Goal: Task Accomplishment & Management: Complete application form

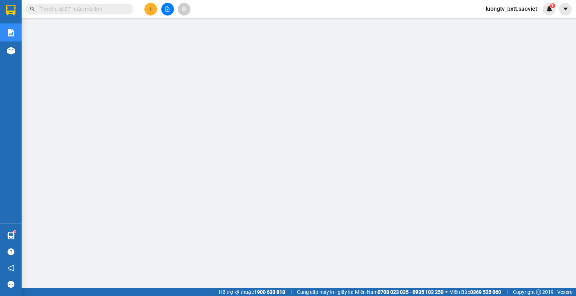
click at [121, 6] on input "text" at bounding box center [82, 9] width 85 height 8
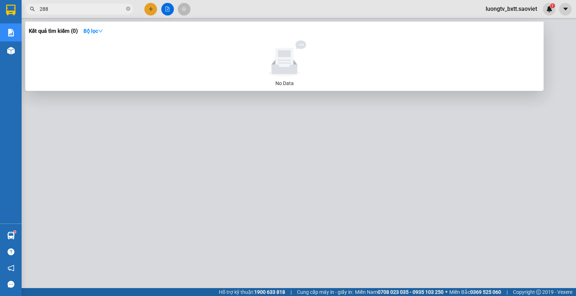
type input "2888"
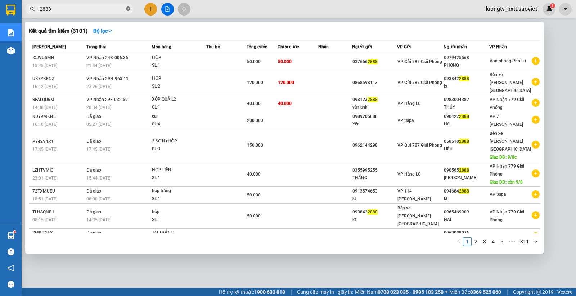
click at [126, 8] on icon "close-circle" at bounding box center [128, 8] width 4 height 4
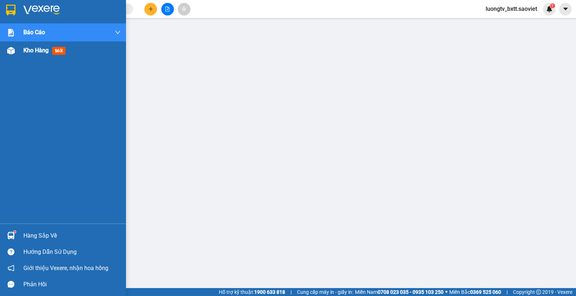
click at [33, 51] on span "Kho hàng" at bounding box center [35, 50] width 25 height 7
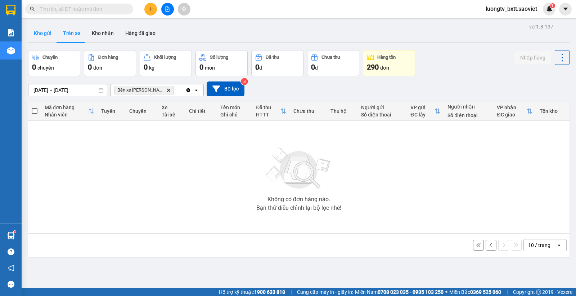
click at [47, 31] on button "Kho gửi" at bounding box center [42, 32] width 29 height 17
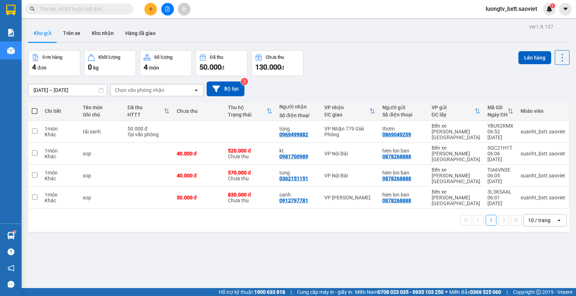
click at [395, 45] on div "ver 1.8.137 Kho gửi Trên xe [PERSON_NAME] Hàng đã [PERSON_NAME] hàng 4 đơn [PER…" at bounding box center [298, 170] width 547 height 296
click at [120, 7] on input "text" at bounding box center [82, 9] width 85 height 8
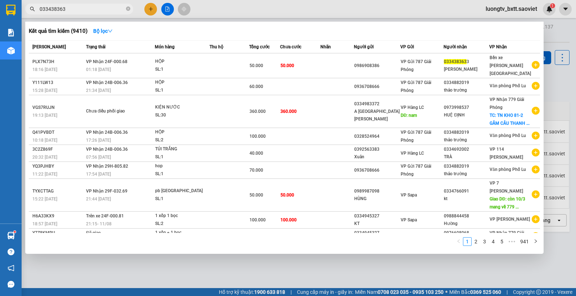
type input "0334383633"
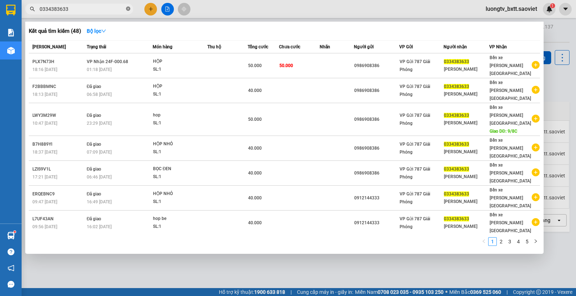
click at [127, 8] on icon "close-circle" at bounding box center [128, 8] width 4 height 4
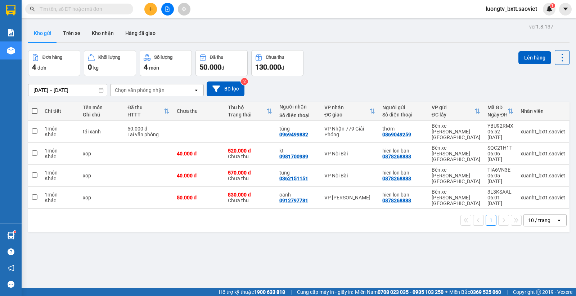
click at [356, 53] on div "Đơn hàng 4 đơn [PERSON_NAME] 0 kg Số [PERSON_NAME] 4 món Đã thu 50.000 [PERSON_…" at bounding box center [298, 63] width 541 height 26
click at [108, 31] on button "Kho nhận" at bounding box center [102, 32] width 33 height 17
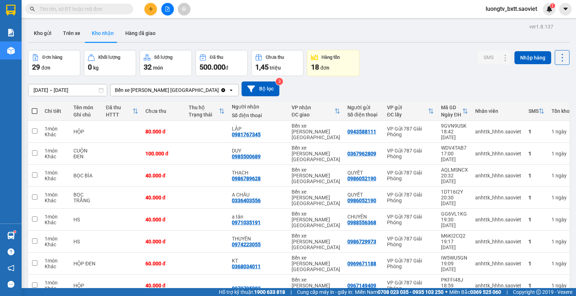
click at [113, 10] on input "text" at bounding box center [82, 9] width 85 height 8
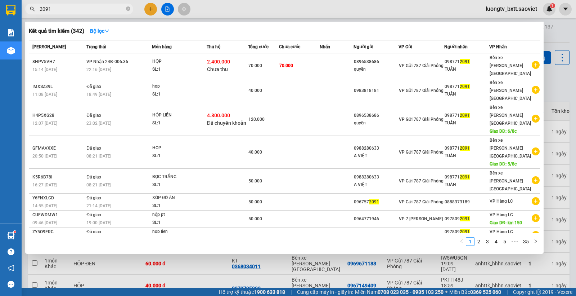
type input "2091"
click at [128, 9] on icon "close-circle" at bounding box center [128, 8] width 4 height 4
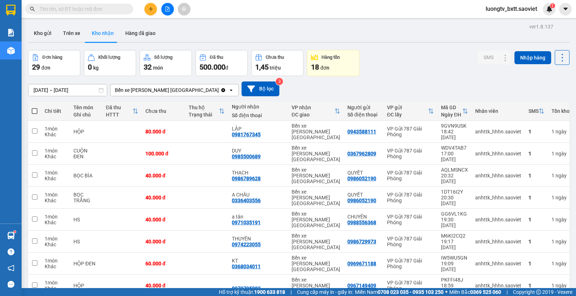
click at [114, 8] on input "text" at bounding box center [82, 9] width 85 height 8
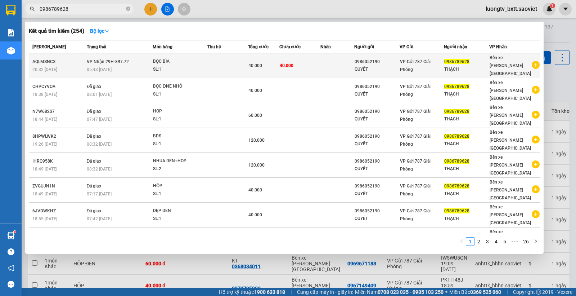
type input "0986789628"
click at [219, 65] on td at bounding box center [227, 65] width 41 height 25
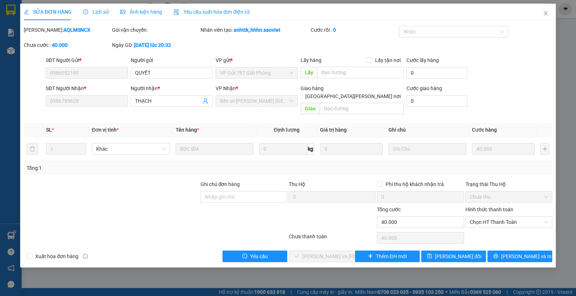
type input "0986052190"
type input "QUYẾT"
type input "0986789628"
type input "THẠCH"
type input "40.000"
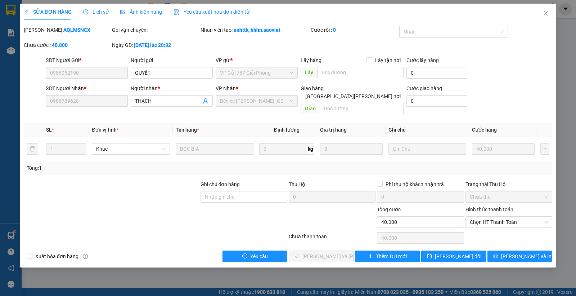
type input "40.000"
click at [546, 12] on icon "close" at bounding box center [546, 13] width 6 height 6
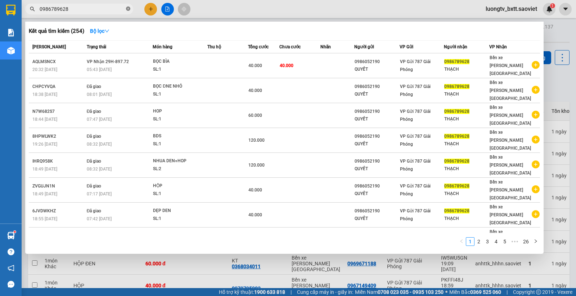
click at [129, 8] on icon "close-circle" at bounding box center [128, 8] width 4 height 4
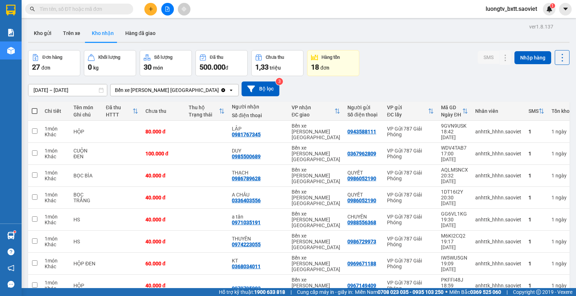
click at [110, 7] on input "text" at bounding box center [82, 9] width 85 height 8
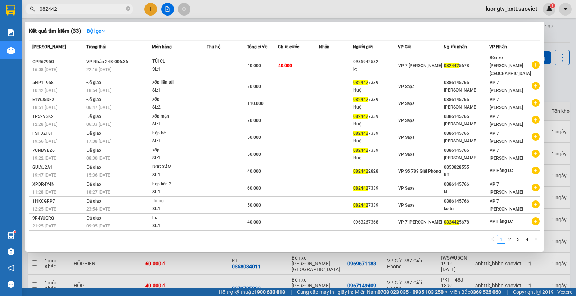
type input "082442"
click at [321, 15] on div at bounding box center [288, 148] width 576 height 296
click at [129, 8] on icon "close-circle" at bounding box center [128, 8] width 4 height 4
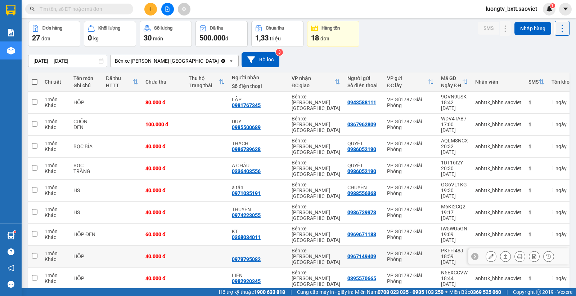
scroll to position [33, 0]
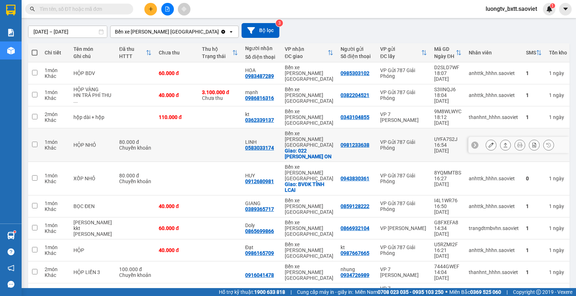
scroll to position [72, 0]
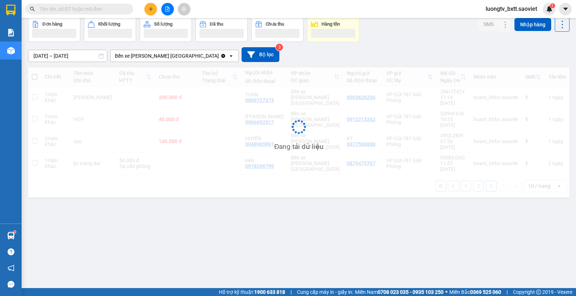
scroll to position [33, 0]
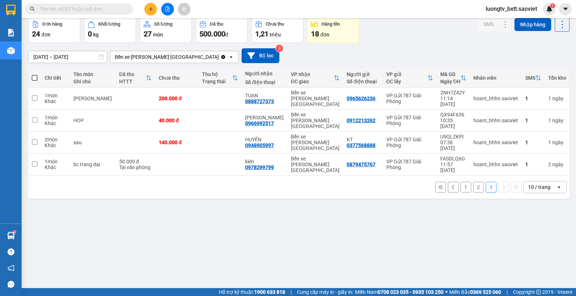
click at [473, 181] on button "2" at bounding box center [478, 186] width 11 height 11
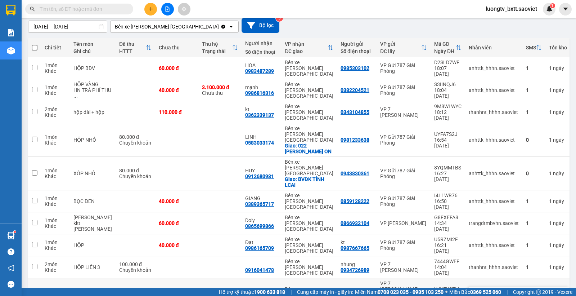
scroll to position [72, 0]
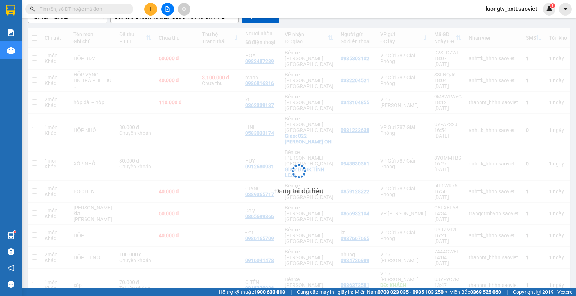
scroll to position [33, 0]
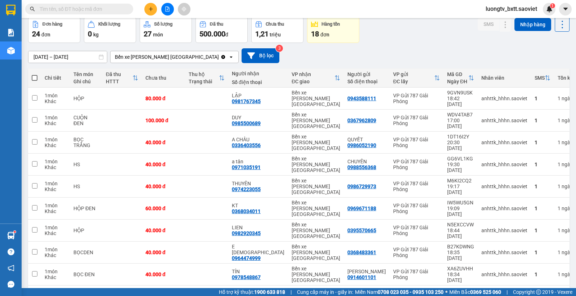
click at [375, 43] on div "[DATE] – [DATE] Press the down arrow key to interact with the calendar and sele…" at bounding box center [298, 56] width 541 height 26
drag, startPoint x: 109, startPoint y: 9, endPoint x: 128, endPoint y: 5, distance: 19.6
click at [109, 12] on input "text" at bounding box center [82, 9] width 85 height 8
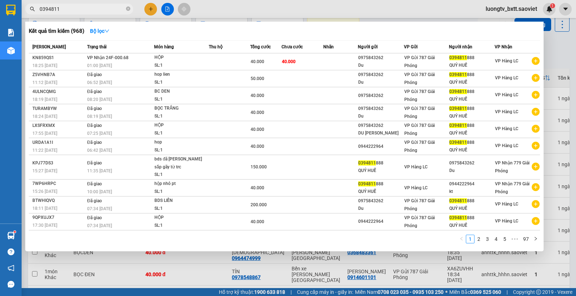
type input "0394811"
click at [128, 8] on icon "close-circle" at bounding box center [128, 8] width 4 height 4
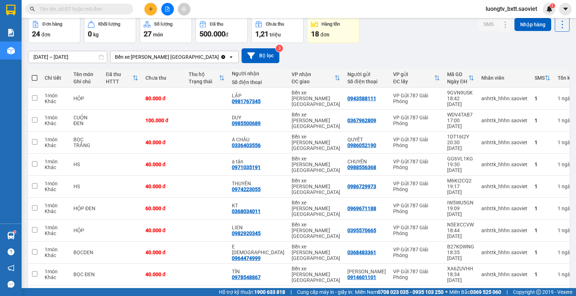
click at [111, 10] on input "text" at bounding box center [82, 9] width 85 height 8
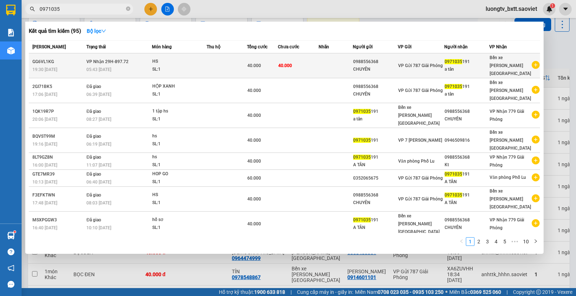
type input "0971035"
click at [325, 60] on td at bounding box center [336, 65] width 34 height 25
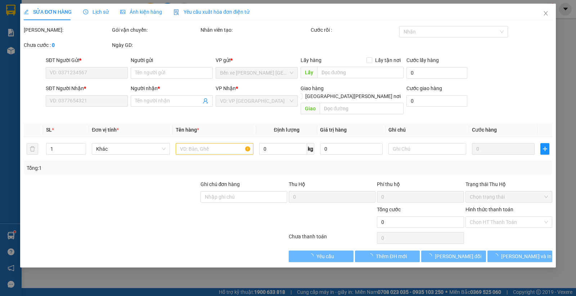
type input "0988556368"
type input "CHUYÊN"
type input "0971035191"
type input "a tân"
type input "40.000"
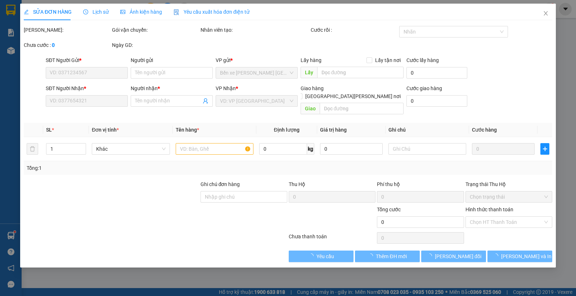
type input "40.000"
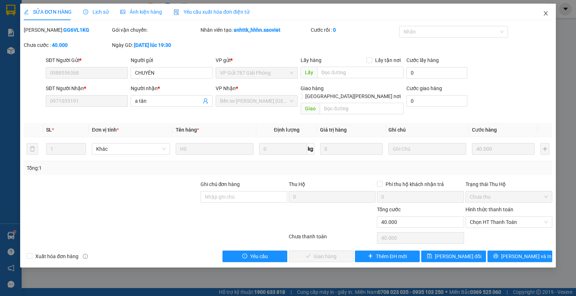
click at [544, 13] on icon "close" at bounding box center [546, 13] width 6 height 6
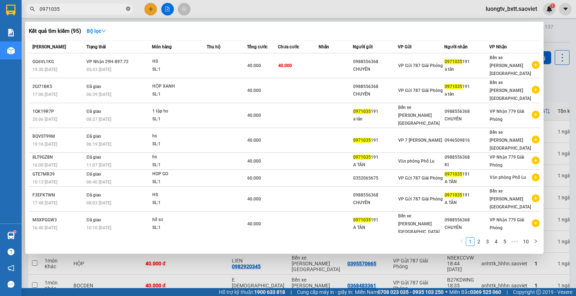
click at [129, 7] on icon "close-circle" at bounding box center [128, 8] width 4 height 4
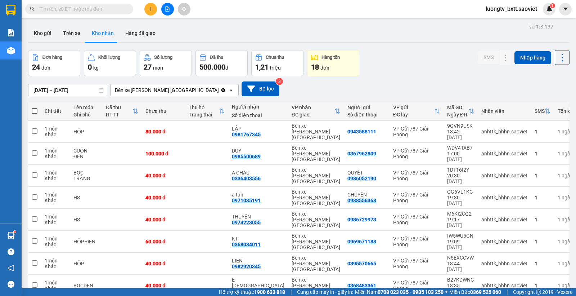
click at [116, 8] on input "text" at bounding box center [82, 9] width 85 height 8
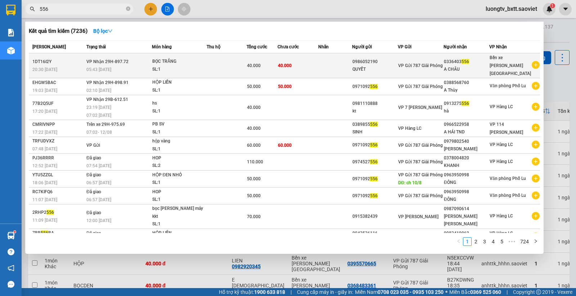
type input "556"
click at [471, 66] on div "A CHÂU" at bounding box center [466, 70] width 45 height 8
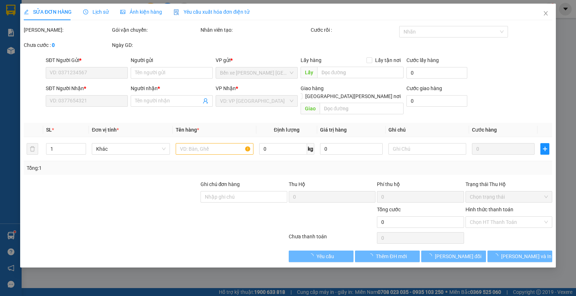
type input "0986052190"
type input "QUYẾT"
type input "0336403556"
type input "A CHÂU"
type input "40.000"
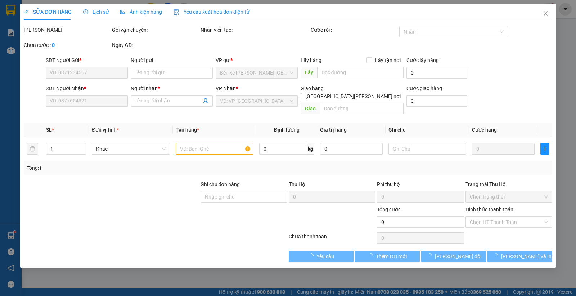
type input "40.000"
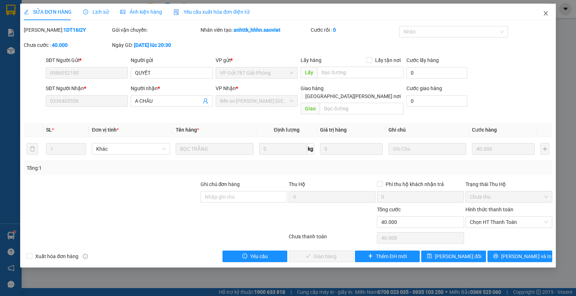
click at [547, 14] on icon "close" at bounding box center [546, 13] width 6 height 6
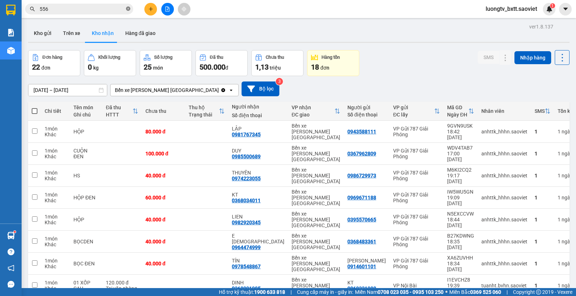
click at [130, 8] on icon "close-circle" at bounding box center [128, 8] width 4 height 4
click at [114, 9] on input "text" at bounding box center [82, 9] width 85 height 8
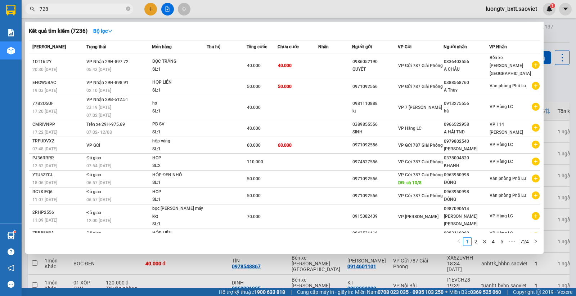
type input "7289"
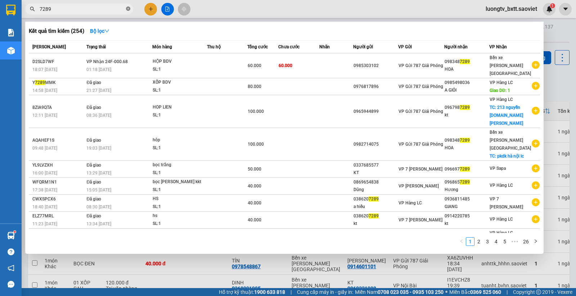
click at [129, 9] on icon "close-circle" at bounding box center [128, 8] width 4 height 4
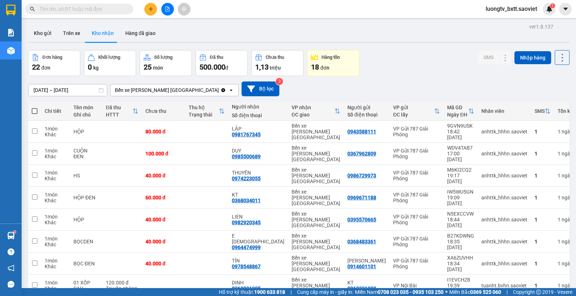
type input "0"
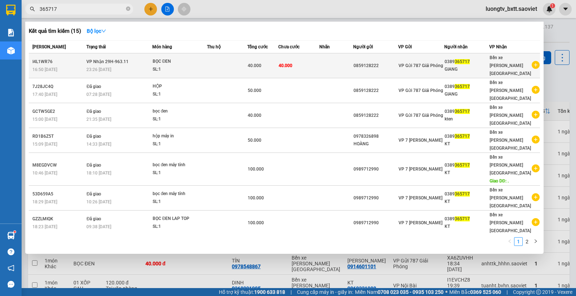
type input "365717"
click at [208, 58] on td at bounding box center [227, 65] width 40 height 25
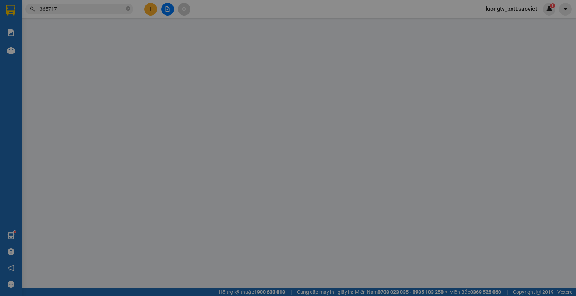
type input "0859128222"
type input "0389365717"
type input "GIANG"
type input "40.000"
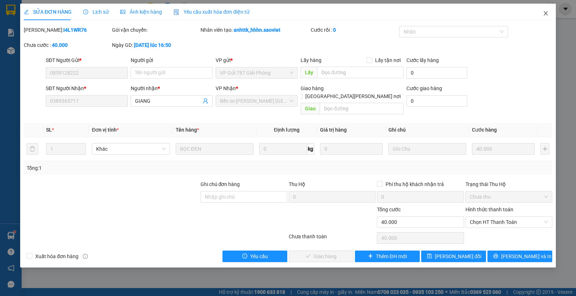
click at [547, 14] on icon "close" at bounding box center [546, 13] width 6 height 6
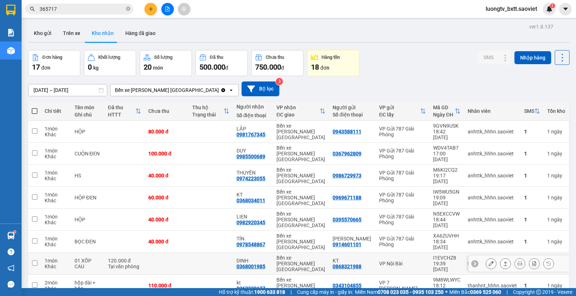
scroll to position [49, 0]
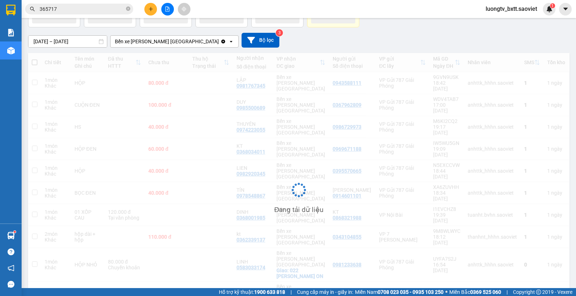
scroll to position [33, 0]
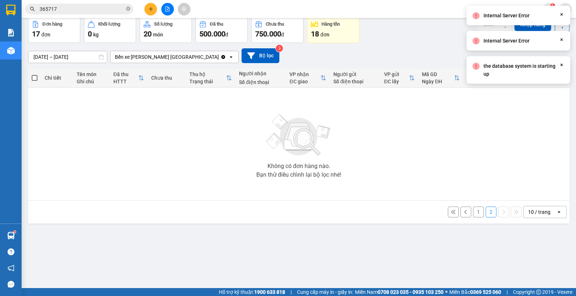
click at [473, 210] on button "1" at bounding box center [478, 211] width 11 height 11
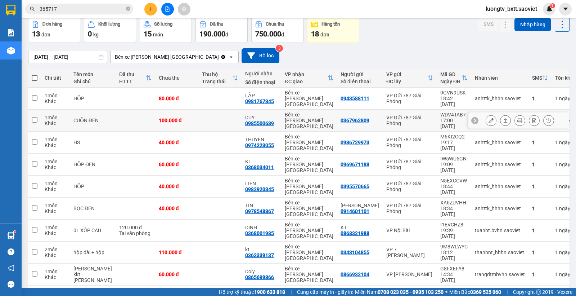
scroll to position [0, 0]
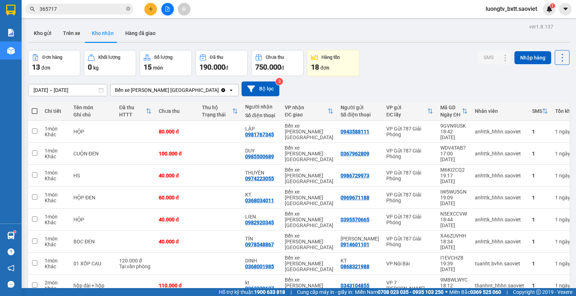
click at [66, 9] on input "365717" at bounding box center [82, 9] width 85 height 8
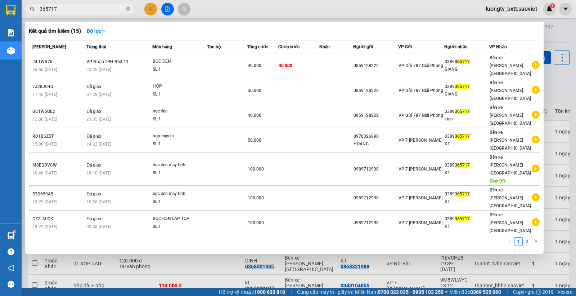
click at [66, 9] on input "365717" at bounding box center [82, 9] width 85 height 8
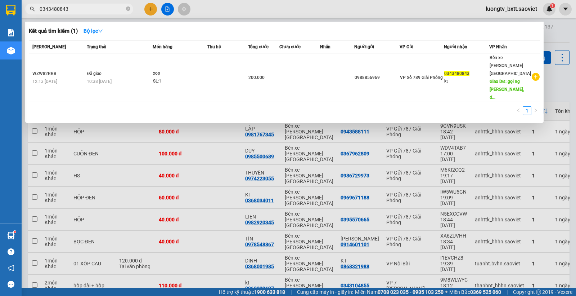
click at [83, 8] on input "0343480843" at bounding box center [82, 9] width 85 height 8
click at [566, 33] on div at bounding box center [288, 148] width 576 height 296
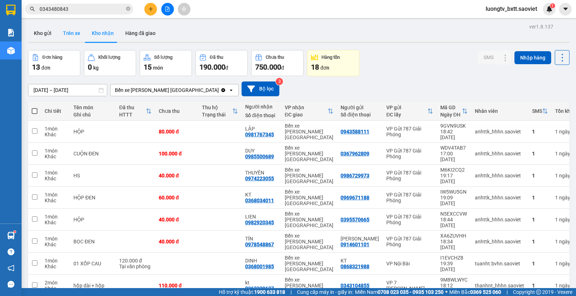
click at [72, 33] on button "Trên xe" at bounding box center [71, 32] width 29 height 17
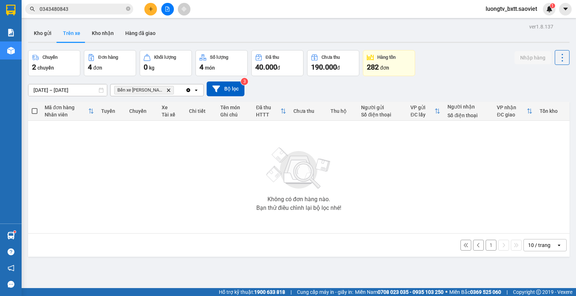
click at [109, 36] on button "Kho nhận" at bounding box center [102, 32] width 33 height 17
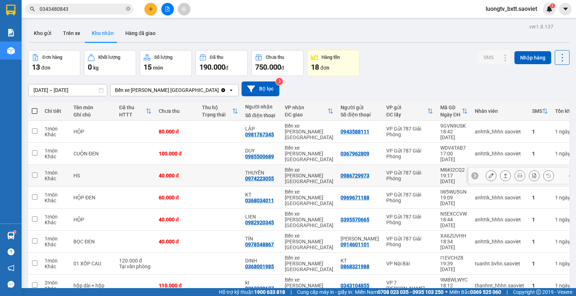
scroll to position [33, 0]
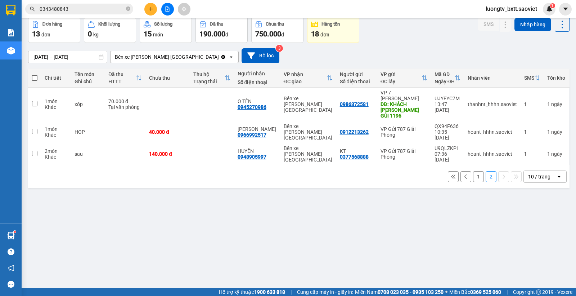
click at [89, 6] on input "0343480843" at bounding box center [82, 9] width 85 height 8
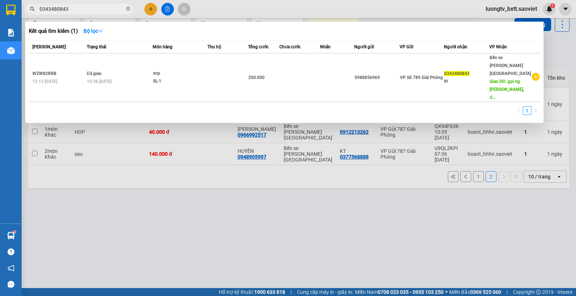
click at [89, 6] on input "0343480843" at bounding box center [82, 9] width 85 height 8
click at [141, 192] on div at bounding box center [288, 148] width 576 height 296
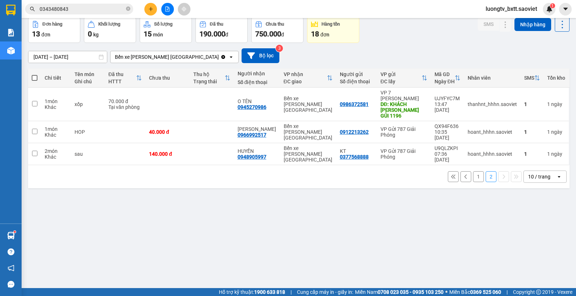
click at [81, 9] on input "0343480843" at bounding box center [82, 9] width 85 height 8
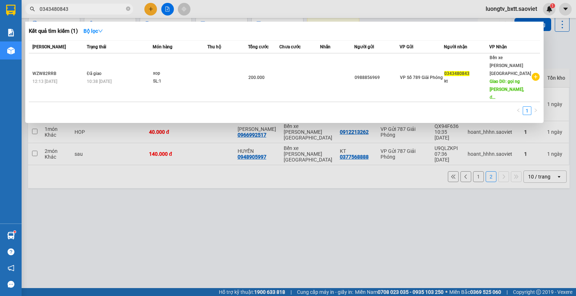
click at [81, 9] on input "0343480843" at bounding box center [82, 9] width 85 height 8
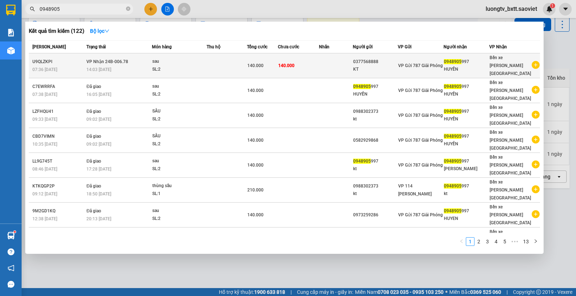
type input "0948905"
click at [477, 58] on div "0948905 997" at bounding box center [466, 62] width 45 height 8
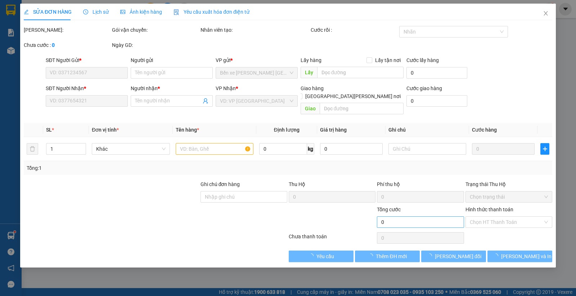
type input "0377568888"
type input "KT"
type input "0948905997"
type input "HUYỀN"
type input "140.000"
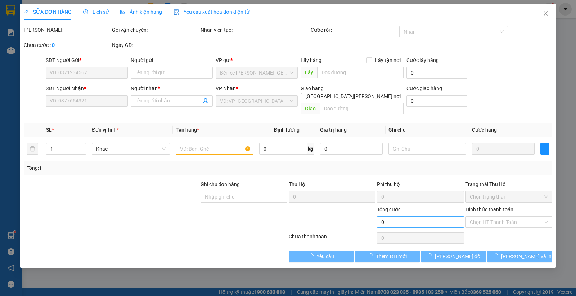
type input "140.000"
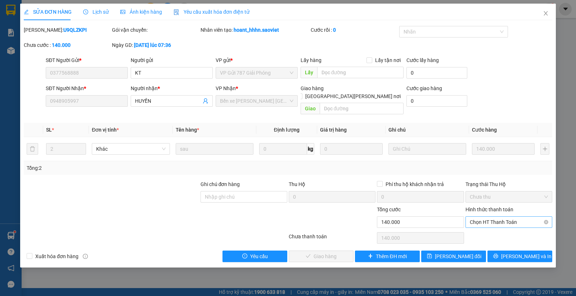
click at [497, 216] on span "Chọn HT Thanh Toán" at bounding box center [509, 221] width 78 height 11
click at [323, 207] on div at bounding box center [332, 217] width 88 height 25
click at [543, 12] on icon "close" at bounding box center [546, 13] width 6 height 6
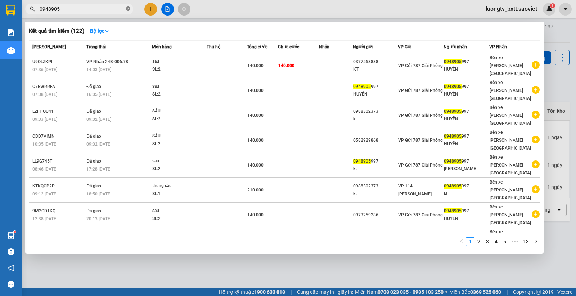
click at [126, 7] on icon "close-circle" at bounding box center [128, 8] width 4 height 4
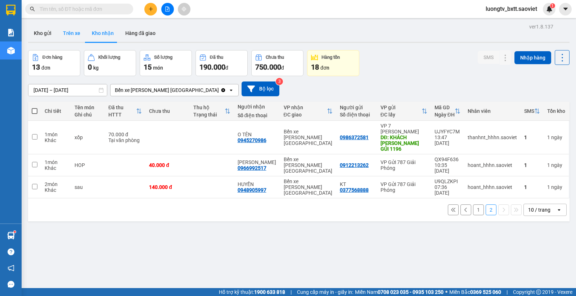
click at [80, 31] on button "Trên xe" at bounding box center [71, 32] width 29 height 17
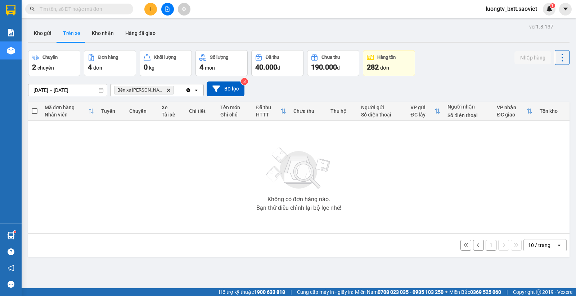
click at [486, 242] on button "1" at bounding box center [491, 244] width 11 height 11
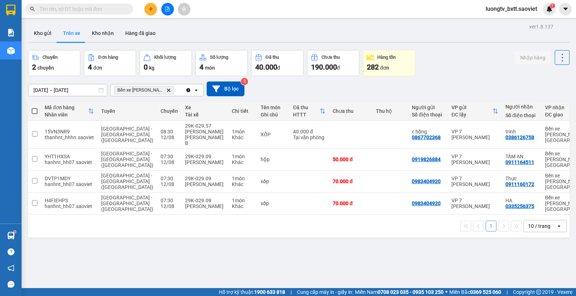
click at [441, 61] on div "Chuyến 2 chuyến Đơn hàng 4 đơn [PERSON_NAME] 0 kg Số [PERSON_NAME] 4 món Đã thu…" at bounding box center [298, 63] width 541 height 26
click at [123, 6] on input "text" at bounding box center [82, 9] width 85 height 8
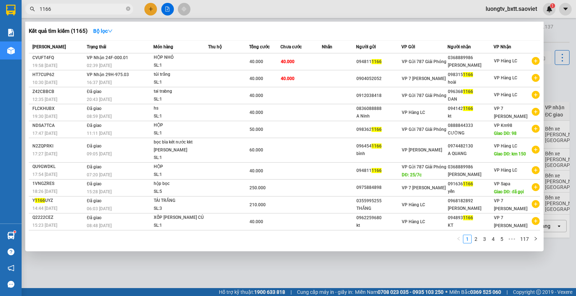
type input "1166"
click at [128, 9] on icon "close-circle" at bounding box center [128, 8] width 4 height 4
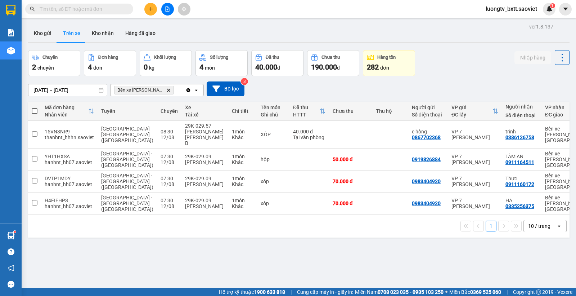
click at [112, 9] on input "text" at bounding box center [82, 9] width 85 height 8
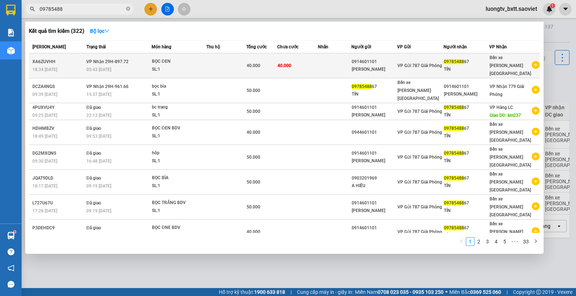
type input "09785488"
click at [328, 60] on td at bounding box center [335, 65] width 34 height 25
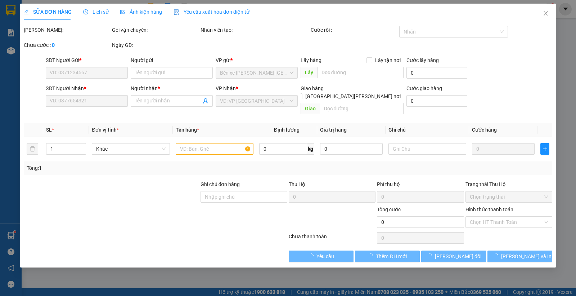
type input "0914601101"
type input "[PERSON_NAME]"
type input "0978548867"
type input "TÍN"
type input "40.000"
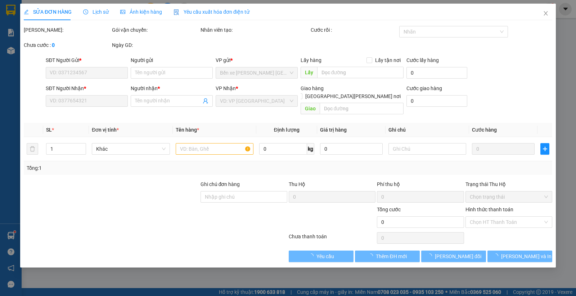
type input "40.000"
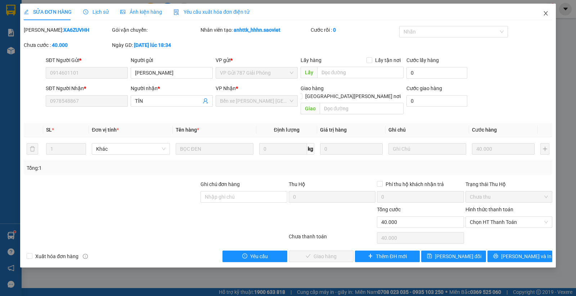
click at [548, 13] on icon "close" at bounding box center [546, 13] width 6 height 6
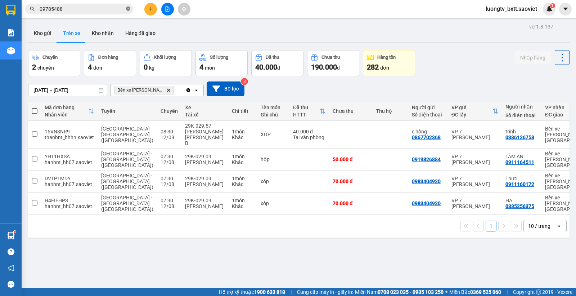
click at [129, 9] on icon "close-circle" at bounding box center [128, 8] width 4 height 4
click at [152, 9] on icon "plus" at bounding box center [150, 8] width 5 height 5
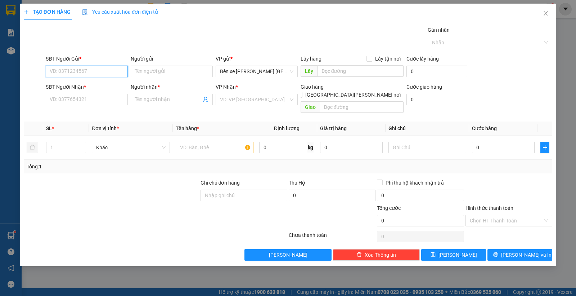
click at [104, 71] on input "SĐT Người Gửi *" at bounding box center [87, 72] width 82 height 12
type input "0368216915"
click at [146, 71] on input "Người gửi" at bounding box center [172, 72] width 82 height 12
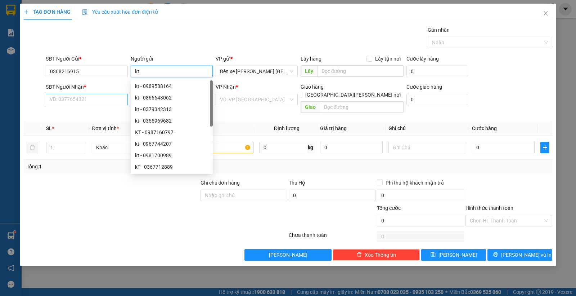
type input "kt"
click at [89, 102] on input "SĐT Người Nhận *" at bounding box center [87, 100] width 82 height 12
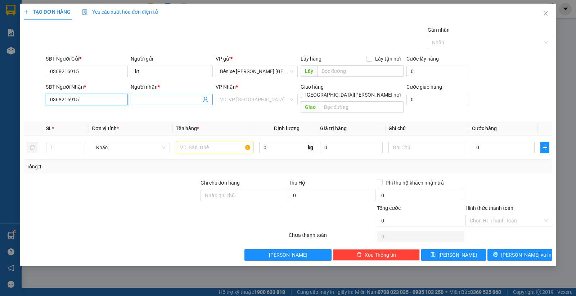
type input "0368216915"
click at [163, 100] on input "Người nhận *" at bounding box center [168, 99] width 66 height 8
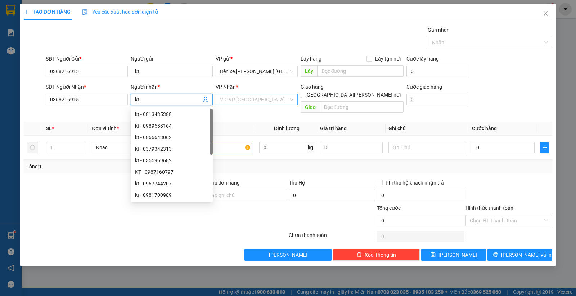
type input "kt"
click at [231, 98] on input "search" at bounding box center [254, 99] width 68 height 11
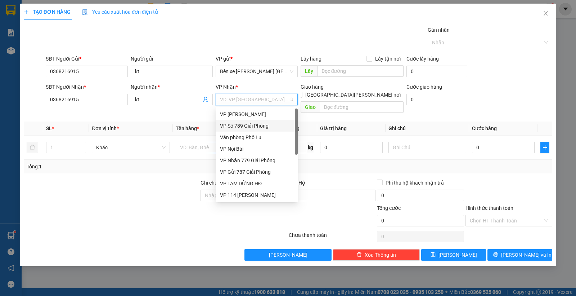
click at [243, 125] on div "VP Số 789 Giải Phóng" at bounding box center [256, 126] width 73 height 8
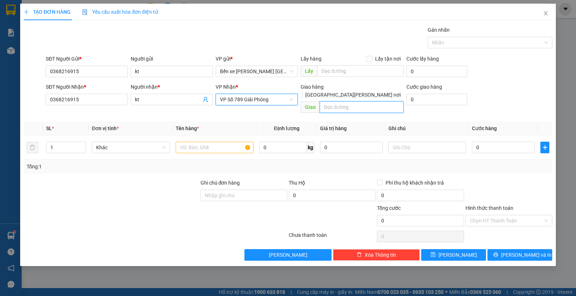
click at [358, 101] on input "text" at bounding box center [362, 107] width 84 height 12
type input "km150"
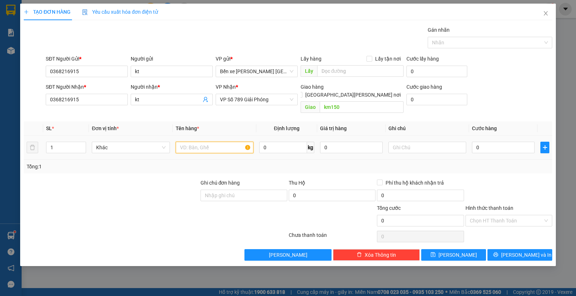
click at [220, 141] on input "text" at bounding box center [215, 147] width 78 height 12
type input "họp"
click at [494, 143] on input "0" at bounding box center [503, 147] width 63 height 12
type input "8"
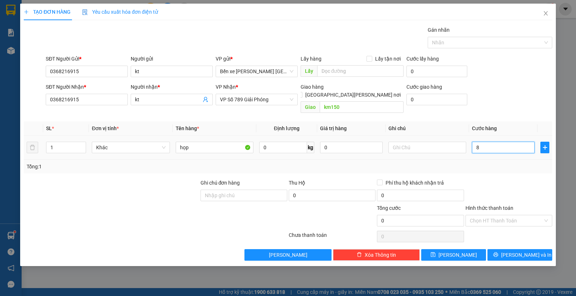
type input "8"
type input "80"
type input "80.000"
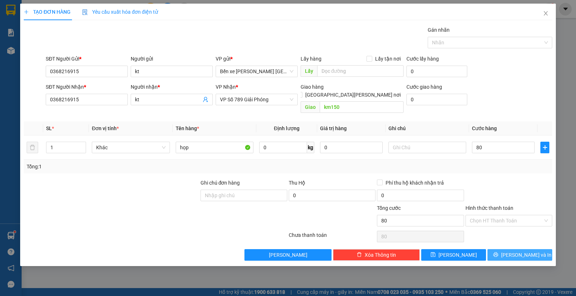
type input "80.000"
click at [513, 251] on span "[PERSON_NAME] và In" at bounding box center [526, 255] width 50 height 8
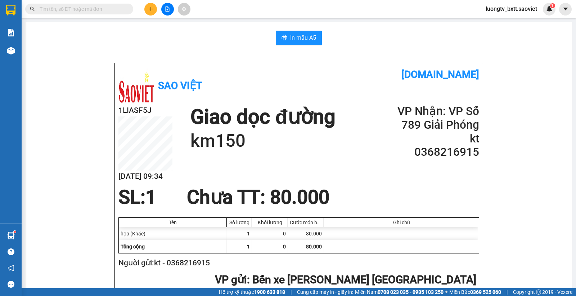
click at [153, 9] on button at bounding box center [150, 9] width 13 height 13
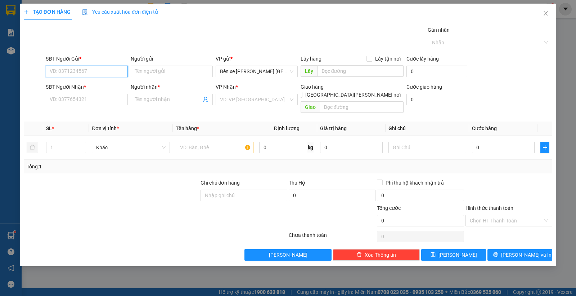
click at [117, 72] on input "SĐT Người Gửi *" at bounding box center [87, 72] width 82 height 12
click at [85, 86] on div "0978548867 - TÍN" at bounding box center [86, 86] width 73 height 8
type input "0978548867"
type input "TÍN"
type input "0903201969"
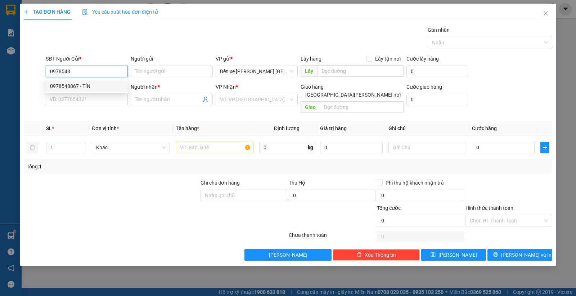
type input "A HIẾU"
type input "0978548867"
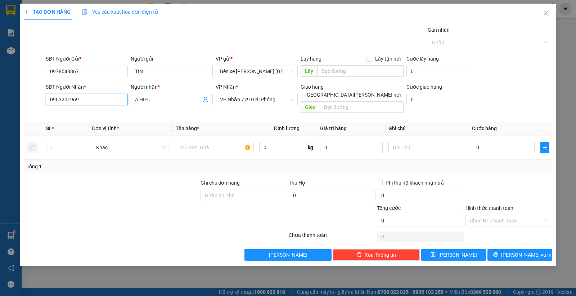
drag, startPoint x: 86, startPoint y: 101, endPoint x: 18, endPoint y: 96, distance: 68.3
click at [18, 96] on div "TẠO ĐƠN HÀNG Yêu cầu xuất [PERSON_NAME] điện tử Transit Pickup Surcharge Ids Tr…" at bounding box center [288, 148] width 576 height 296
click at [91, 125] on div "0914601101 - [PERSON_NAME]" at bounding box center [87, 126] width 75 height 8
type input "0914601101"
type input "[PERSON_NAME]"
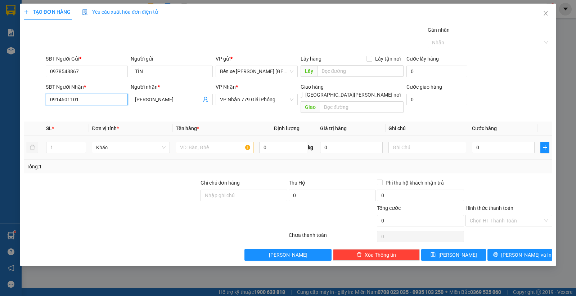
type input "0914601101"
click at [180, 141] on input "text" at bounding box center [215, 147] width 78 height 12
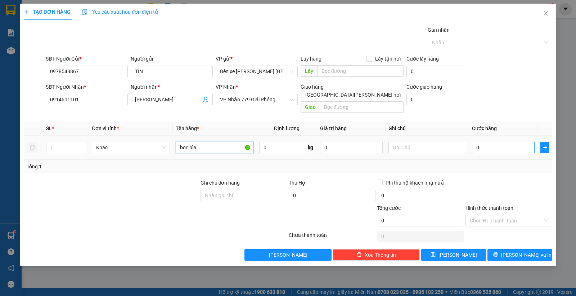
type input "bọc bìa"
click at [482, 141] on input "0" at bounding box center [503, 147] width 63 height 12
type input "4"
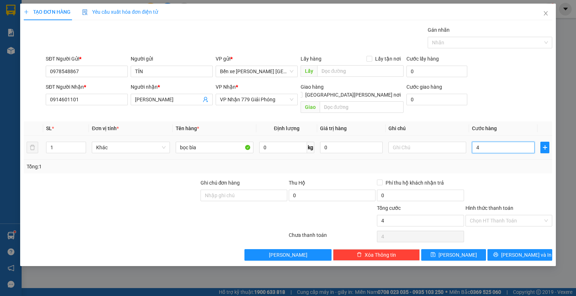
type input "40"
type input "40.000"
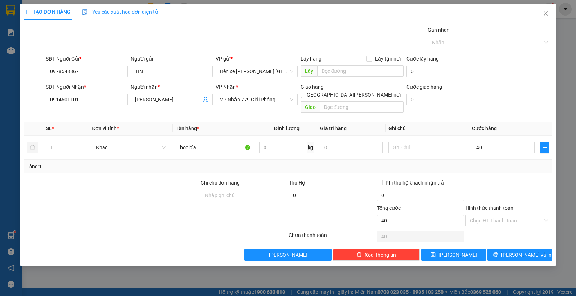
type input "40.000"
click at [503, 81] on form "SĐT Người Gửi * 0978548867 Người gửi TÍN VP gửi * Bến xe [PERSON_NAME] Lào [PER…" at bounding box center [288, 85] width 529 height 61
click at [522, 251] on span "[PERSON_NAME] và In" at bounding box center [526, 255] width 50 height 8
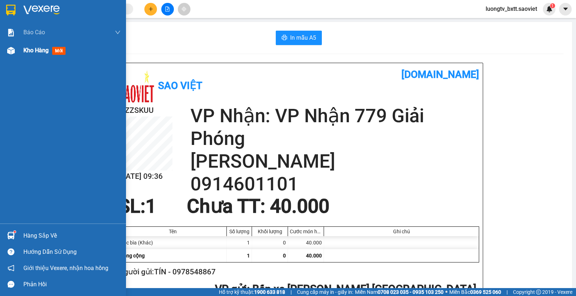
click at [36, 50] on span "Kho hàng" at bounding box center [35, 50] width 25 height 7
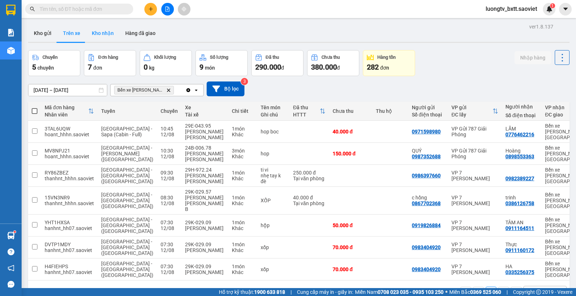
click at [93, 29] on button "Kho nhận" at bounding box center [102, 32] width 33 height 17
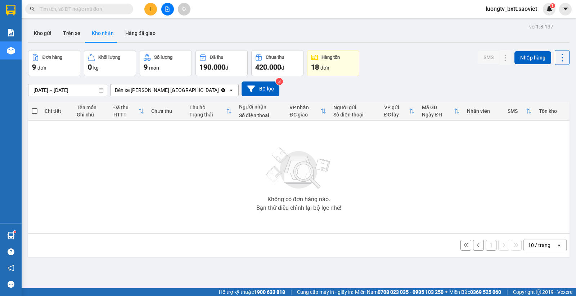
click at [486, 247] on button "1" at bounding box center [491, 244] width 11 height 11
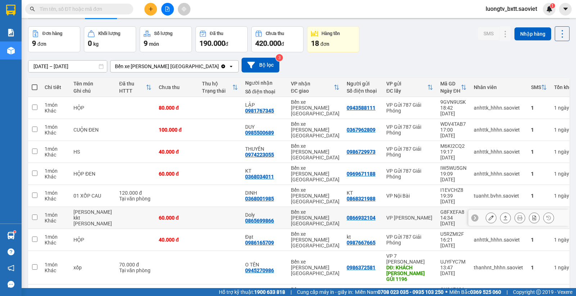
scroll to position [33, 0]
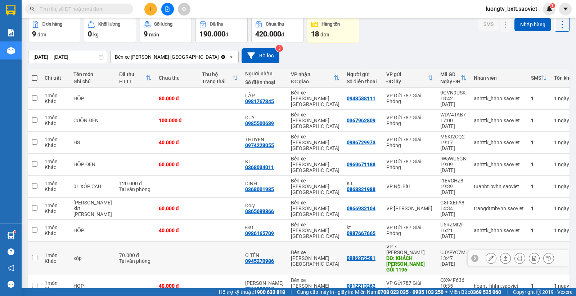
click at [489, 255] on icon at bounding box center [491, 257] width 5 height 5
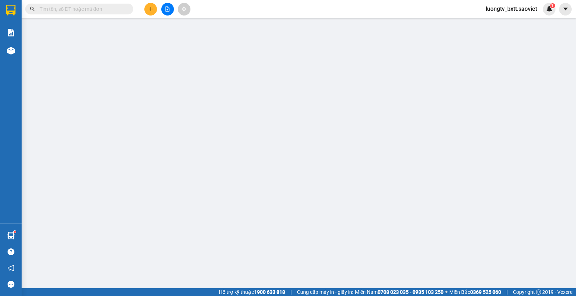
type input "0986372581"
type input "KHÁCH [PERSON_NAME] GỦI 1196"
type input "0945270986"
type input "O TÊN"
type input "70.000"
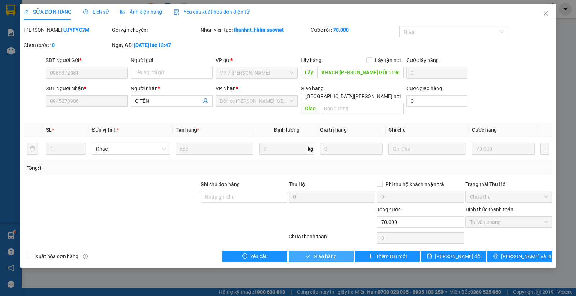
click at [325, 252] on span "Giao hàng" at bounding box center [325, 256] width 23 height 8
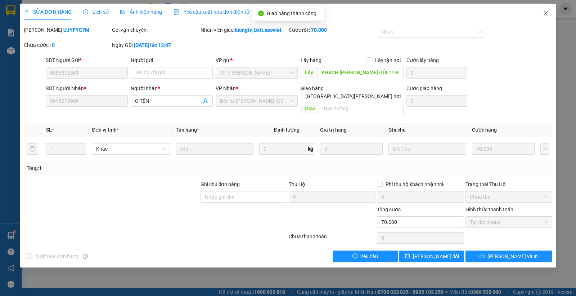
click at [543, 13] on icon "close" at bounding box center [546, 13] width 6 height 6
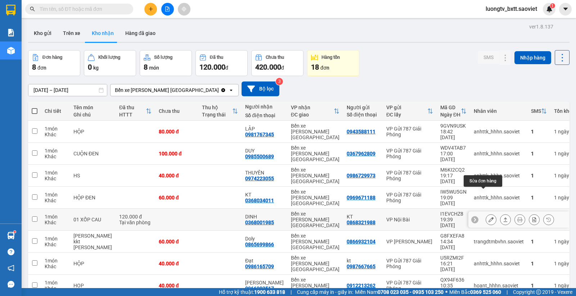
click at [486, 213] on button at bounding box center [491, 219] width 10 height 13
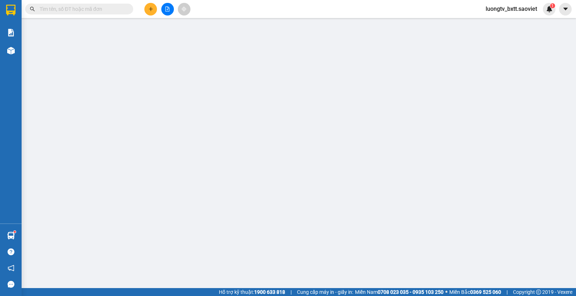
type input "0868321988"
type input "KT"
type input "0368001985"
type input "DINH"
type input "120.000"
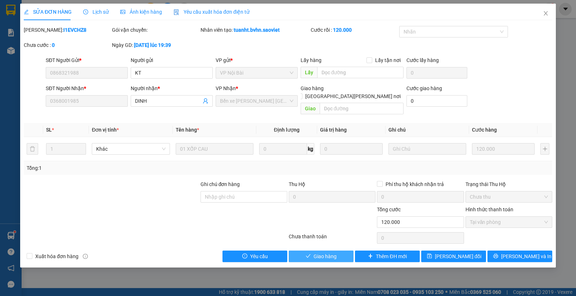
click at [334, 252] on span "Giao hàng" at bounding box center [325, 256] width 23 height 8
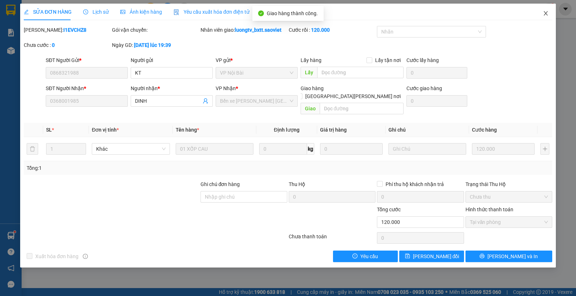
click at [545, 15] on icon "close" at bounding box center [546, 13] width 6 height 6
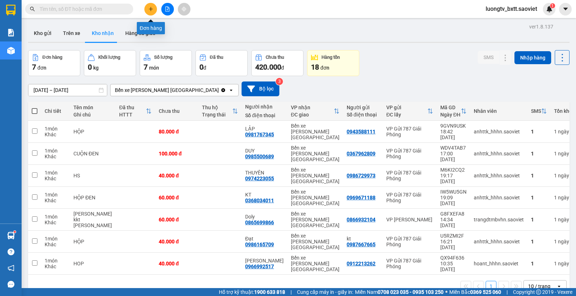
click at [148, 7] on button at bounding box center [150, 9] width 13 height 13
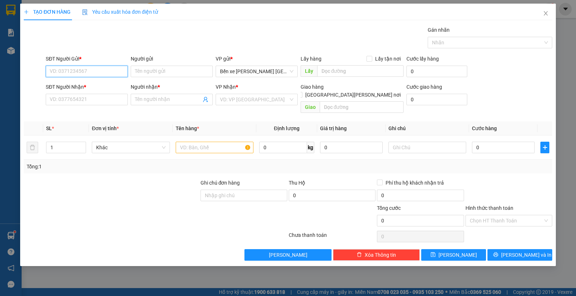
click at [95, 71] on input "SĐT Người Gửi *" at bounding box center [87, 72] width 82 height 12
type input "0862665115"
click at [87, 86] on div "0862665115 - [PERSON_NAME]" at bounding box center [86, 86] width 73 height 8
type input "Phường"
type input "0978269640"
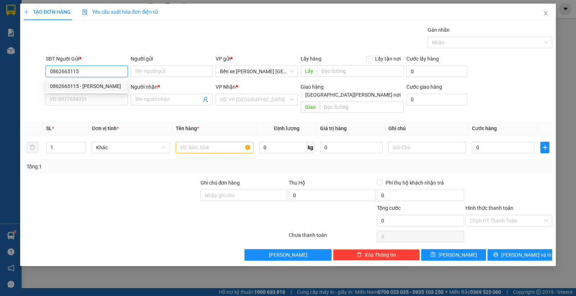
type input "Lệ"
type input "0862665115"
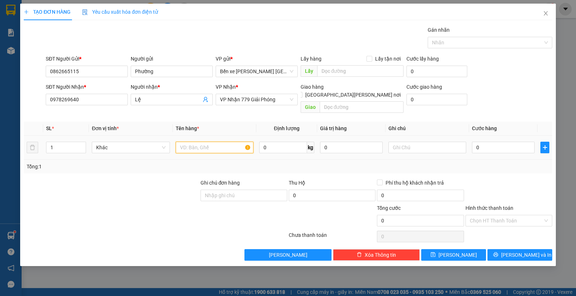
click at [201, 141] on input "text" at bounding box center [215, 147] width 78 height 12
type input "hs"
click at [490, 143] on input "0" at bounding box center [503, 147] width 63 height 12
type input "4"
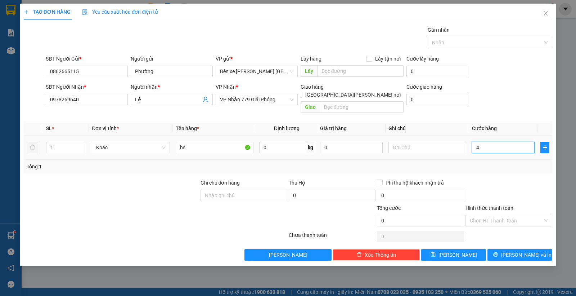
type input "4"
type input "40"
type input "40.000"
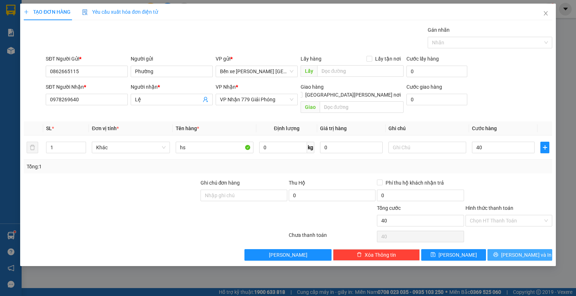
type input "40.000"
click at [498, 252] on icon "printer" at bounding box center [495, 254] width 5 height 5
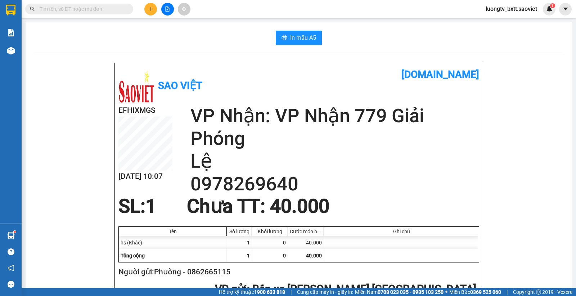
click at [189, 31] on div "In mẫu A5" at bounding box center [298, 38] width 529 height 14
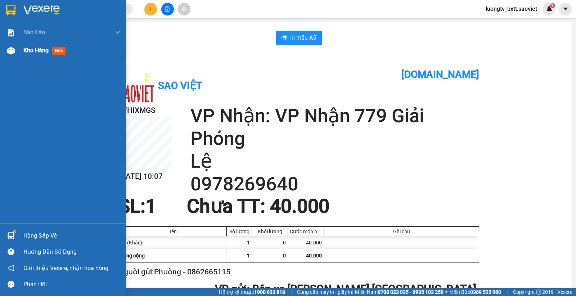
click at [35, 50] on span "Kho hàng" at bounding box center [35, 50] width 25 height 7
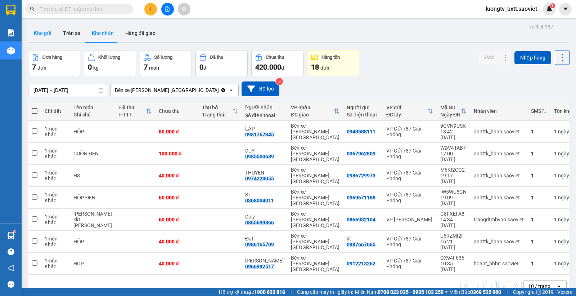
click at [44, 31] on button "Kho gửi" at bounding box center [42, 32] width 29 height 17
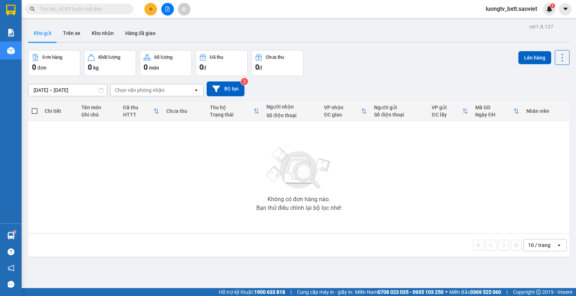
click at [414, 48] on div "ver 1.8.137 Kho gửi Trên xe [PERSON_NAME] Hàng đã [PERSON_NAME] hàng 0 đơn [PER…" at bounding box center [298, 170] width 547 height 296
click at [76, 33] on button "Trên xe" at bounding box center [71, 32] width 29 height 17
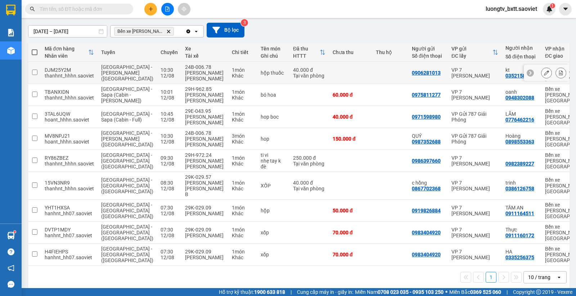
scroll to position [69, 0]
